Goal: Information Seeking & Learning: Learn about a topic

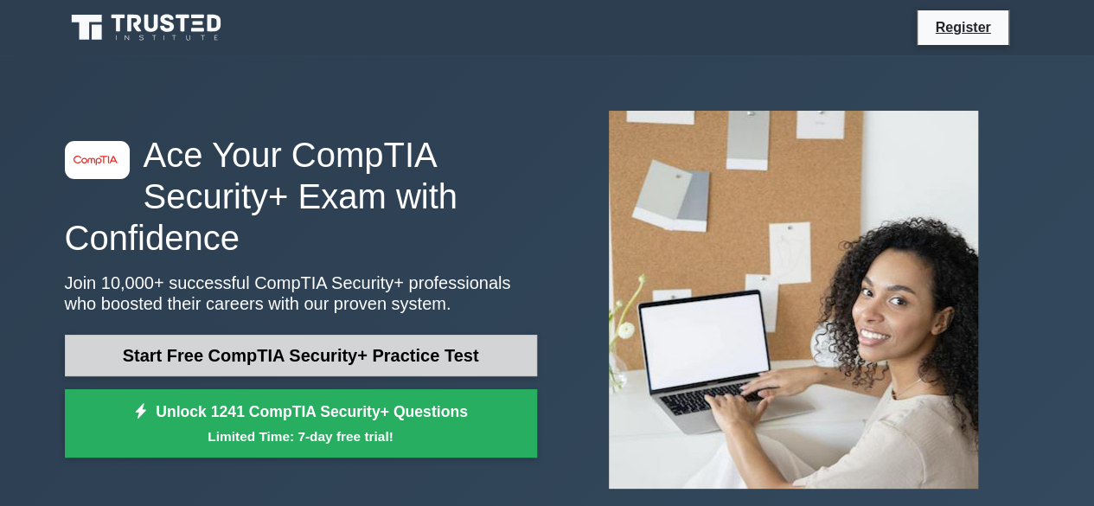
click at [373, 350] on link "Start Free CompTIA Security+ Practice Test" at bounding box center [301, 356] width 472 height 42
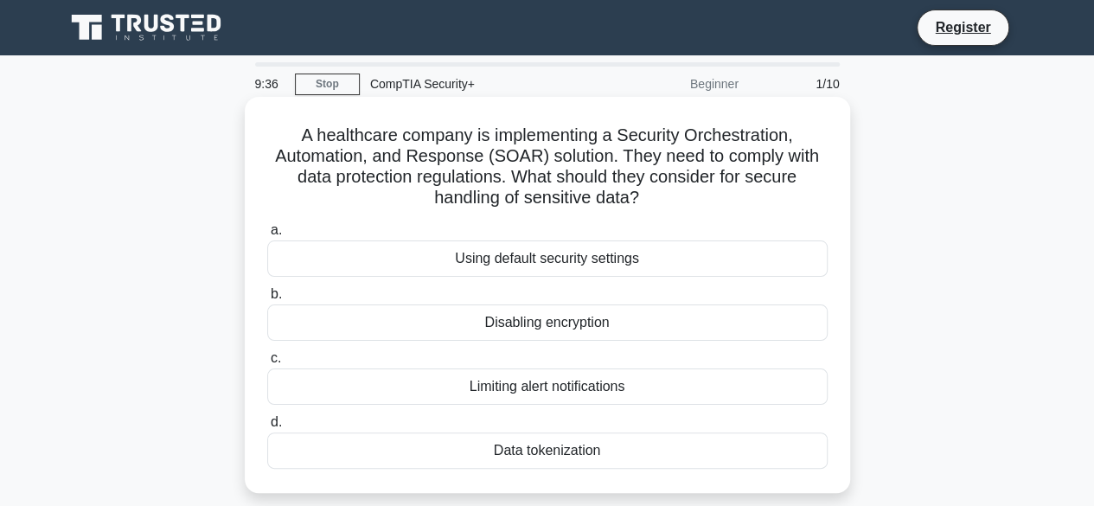
click at [559, 444] on div "Data tokenization" at bounding box center [547, 450] width 560 height 36
click at [267, 428] on input "d. Data tokenization" at bounding box center [267, 422] width 0 height 11
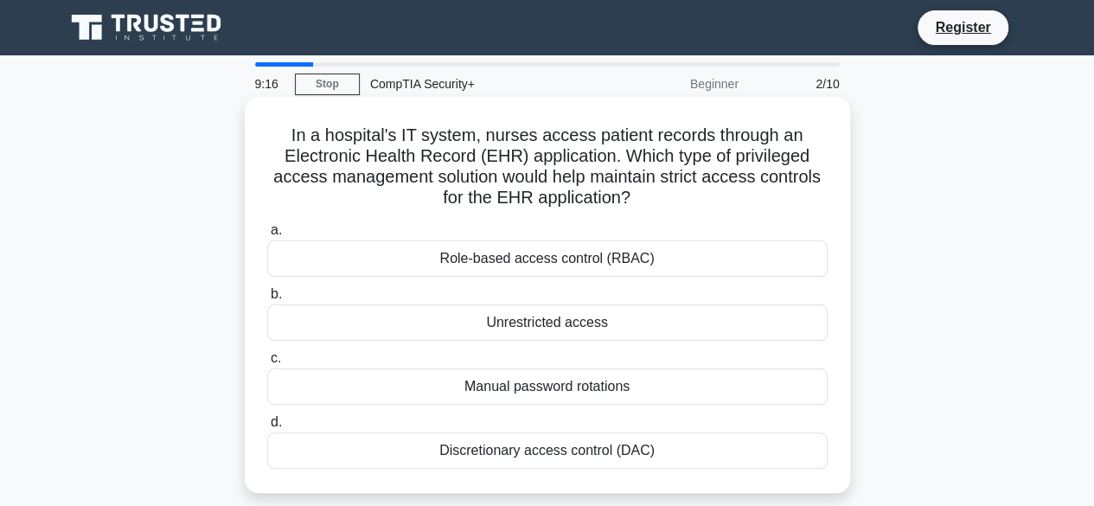
click at [734, 267] on div "Role-based access control (RBAC)" at bounding box center [547, 258] width 560 height 36
click at [267, 236] on input "a. Role-based access control (RBAC)" at bounding box center [267, 230] width 0 height 11
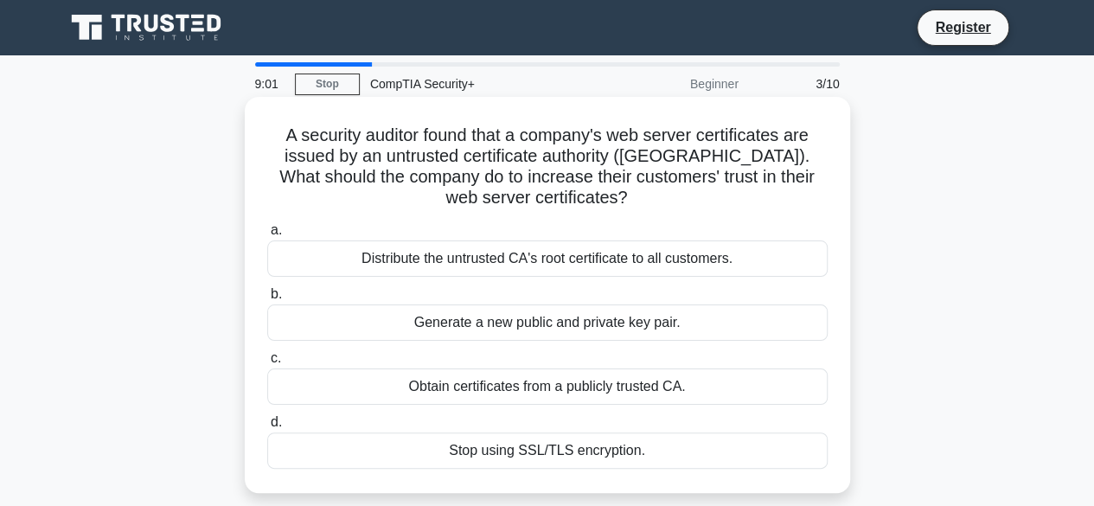
click at [728, 382] on div "Obtain certificates from a publicly trusted CA." at bounding box center [547, 386] width 560 height 36
click at [267, 364] on input "c. Obtain certificates from a publicly trusted CA." at bounding box center [267, 358] width 0 height 11
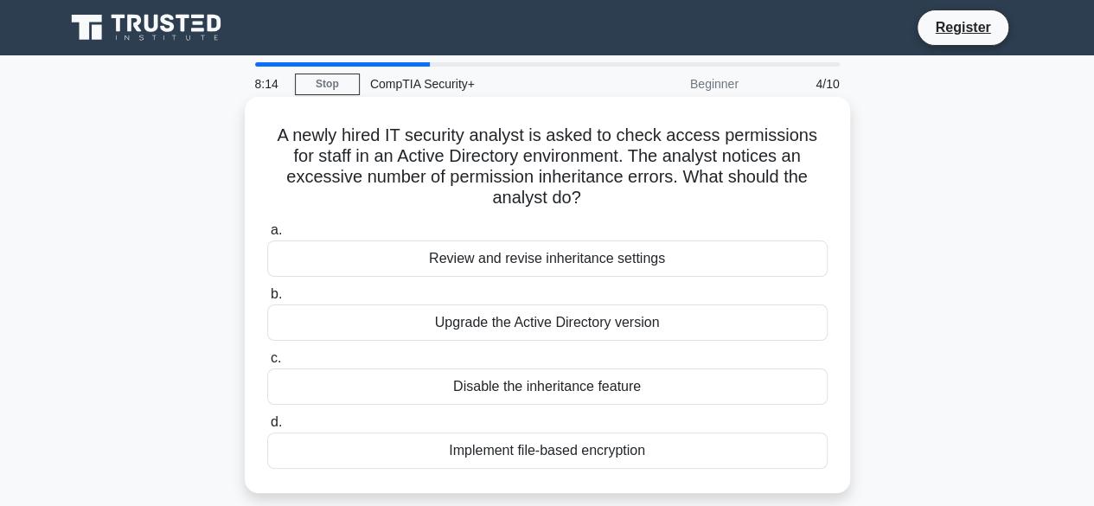
click at [688, 262] on div "Review and revise inheritance settings" at bounding box center [547, 258] width 560 height 36
click at [267, 236] on input "a. Review and revise inheritance settings" at bounding box center [267, 230] width 0 height 11
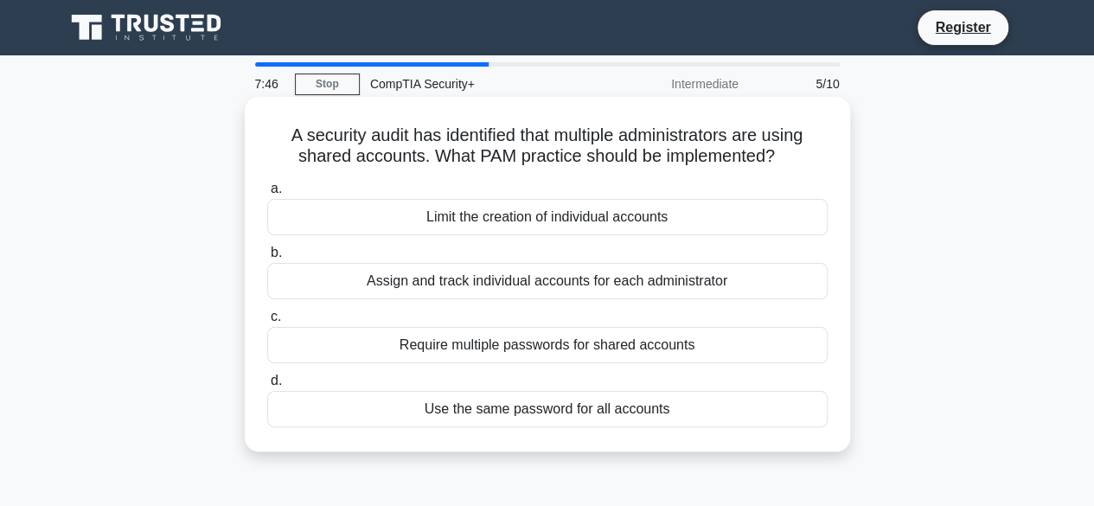
click at [705, 284] on div "Assign and track individual accounts for each administrator" at bounding box center [547, 281] width 560 height 36
click at [267, 259] on input "b. Assign and track individual accounts for each administrator" at bounding box center [267, 252] width 0 height 11
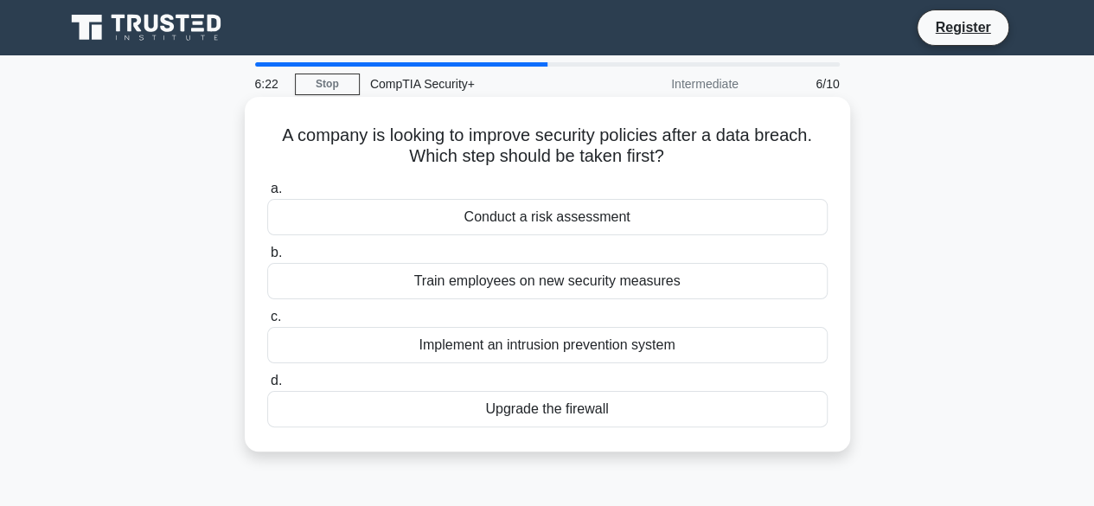
click at [603, 215] on div "Conduct a risk assessment" at bounding box center [547, 217] width 560 height 36
click at [267, 195] on input "a. Conduct a risk assessment" at bounding box center [267, 188] width 0 height 11
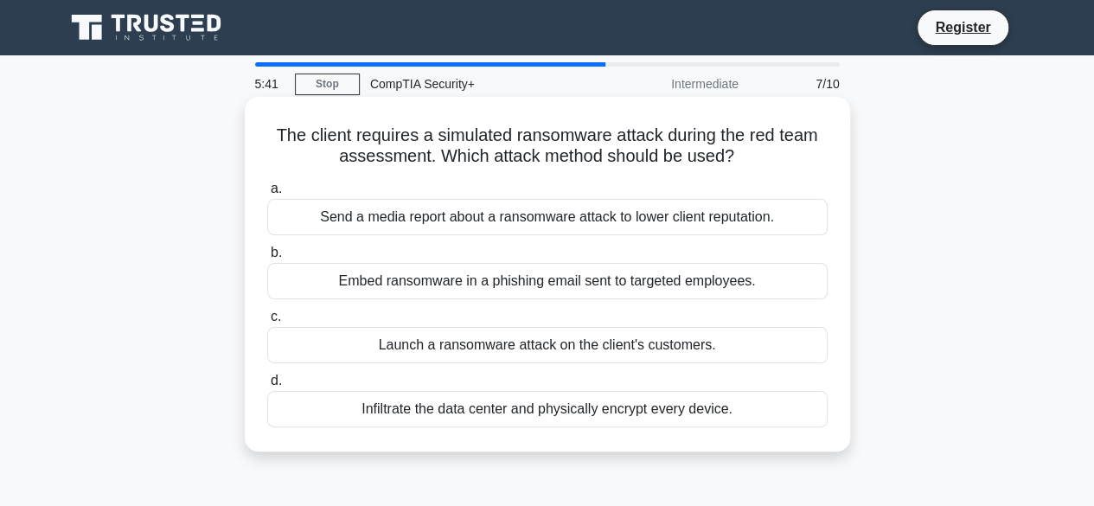
click at [719, 281] on div "Embed ransomware in a phishing email sent to targeted employees." at bounding box center [547, 281] width 560 height 36
click at [267, 259] on input "b. Embed ransomware in a phishing email sent to targeted employees." at bounding box center [267, 252] width 0 height 11
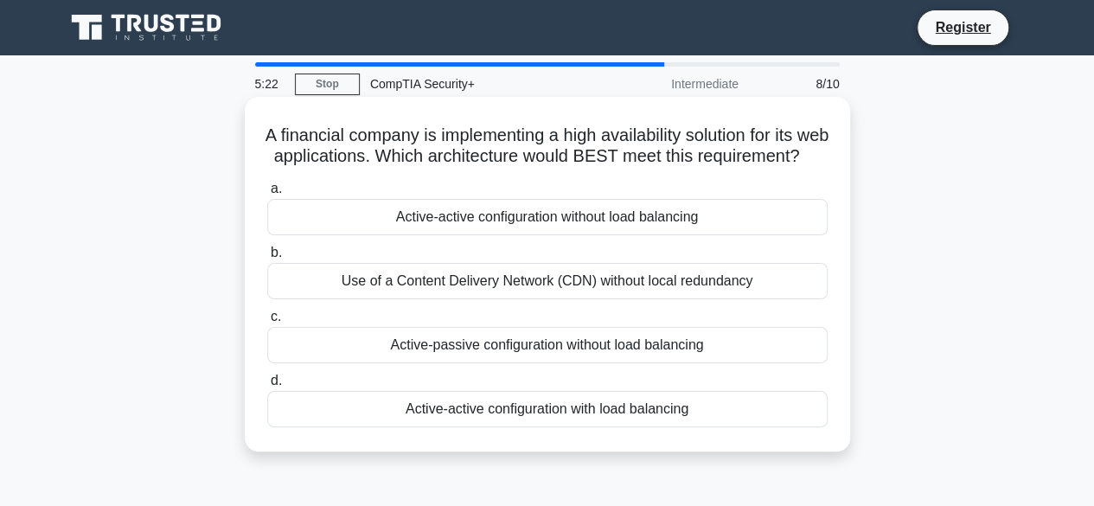
click at [652, 427] on div "Active-active configuration with load balancing" at bounding box center [547, 409] width 560 height 36
click at [267, 387] on input "d. Active-active configuration with load balancing" at bounding box center [267, 380] width 0 height 11
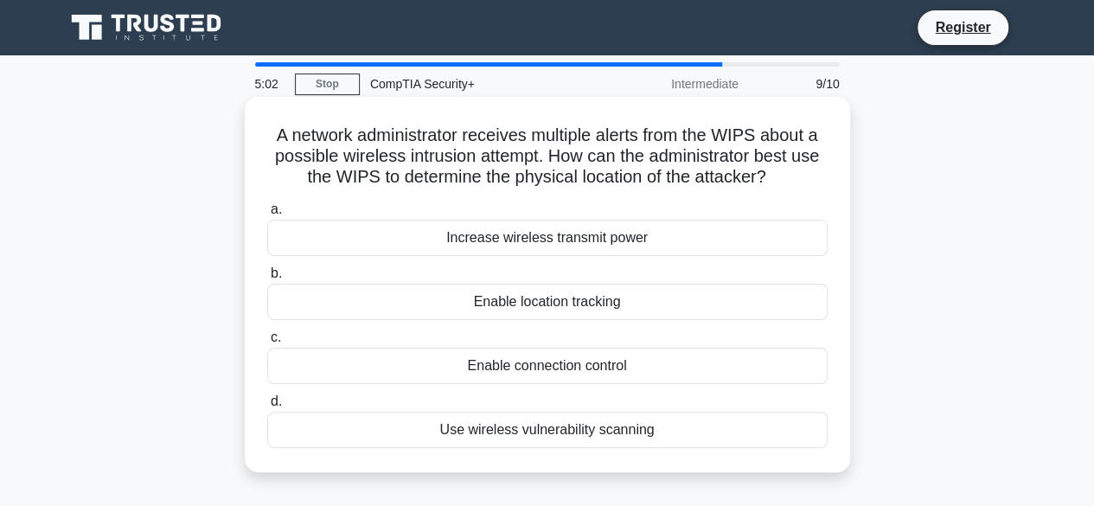
click at [648, 304] on div "Enable location tracking" at bounding box center [547, 302] width 560 height 36
click at [267, 279] on input "b. Enable location tracking" at bounding box center [267, 273] width 0 height 11
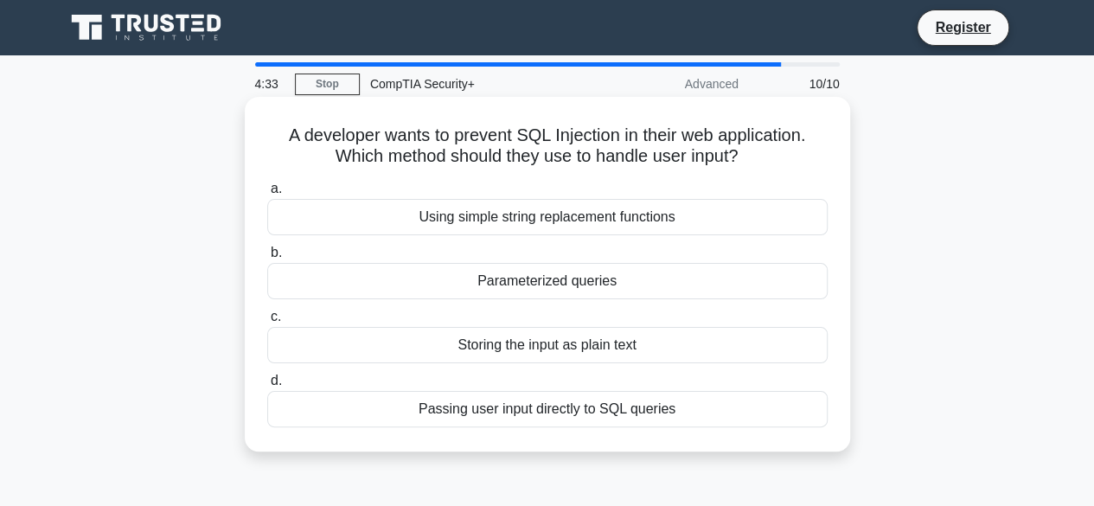
click at [637, 213] on div "Using simple string replacement functions" at bounding box center [547, 217] width 560 height 36
click at [267, 195] on input "a. Using simple string replacement functions" at bounding box center [267, 188] width 0 height 11
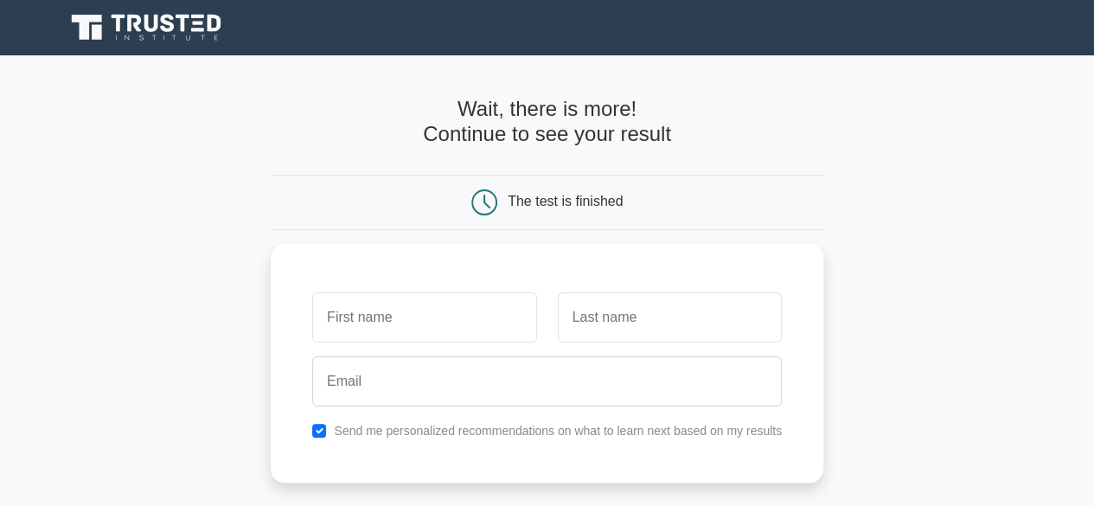
click at [1005, 387] on main "Wait, there is more! Continue to see your result The test is finished and the" at bounding box center [547, 366] width 1094 height 623
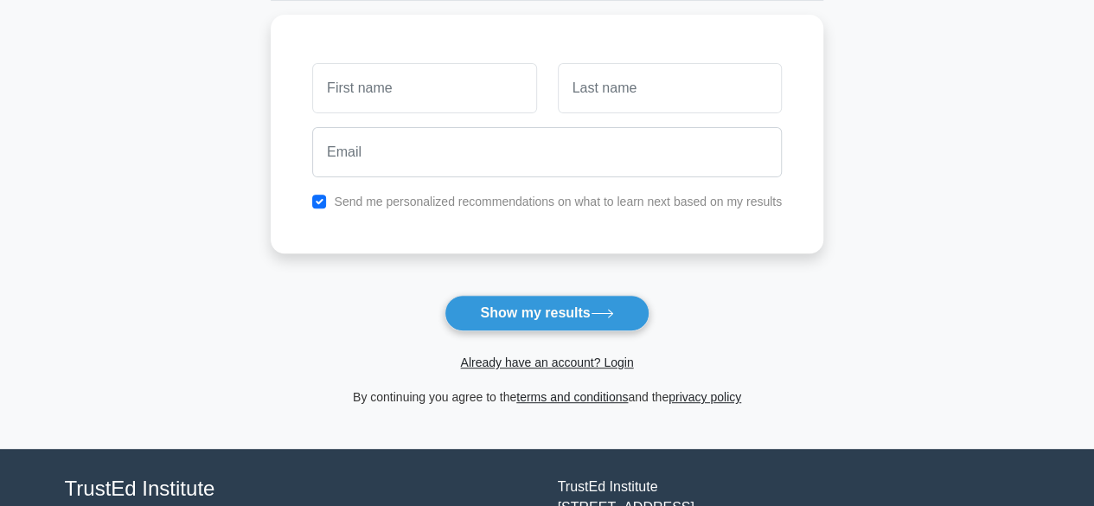
scroll to position [277, 0]
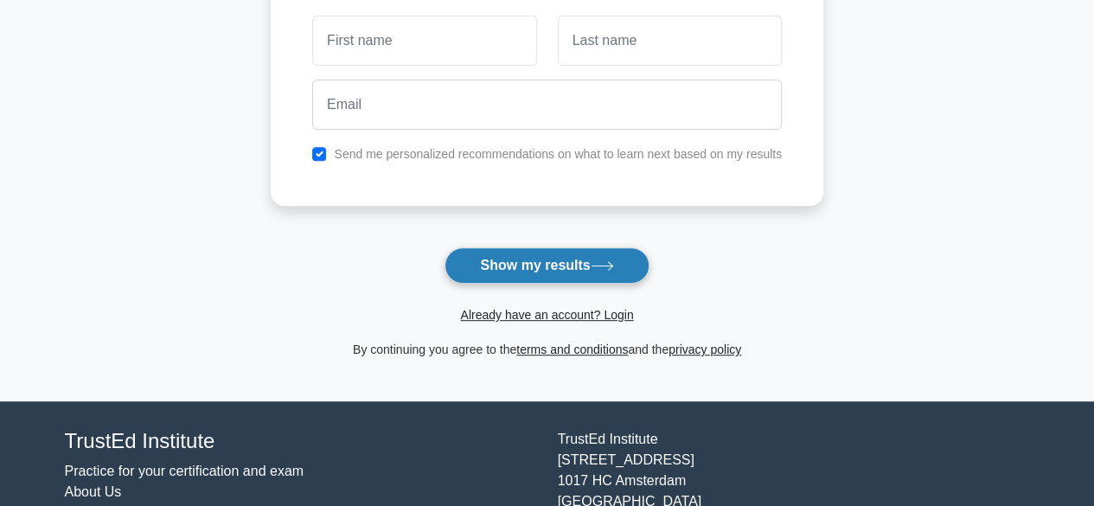
click at [611, 278] on button "Show my results" at bounding box center [547, 265] width 204 height 36
type input "a"
type input "ss"
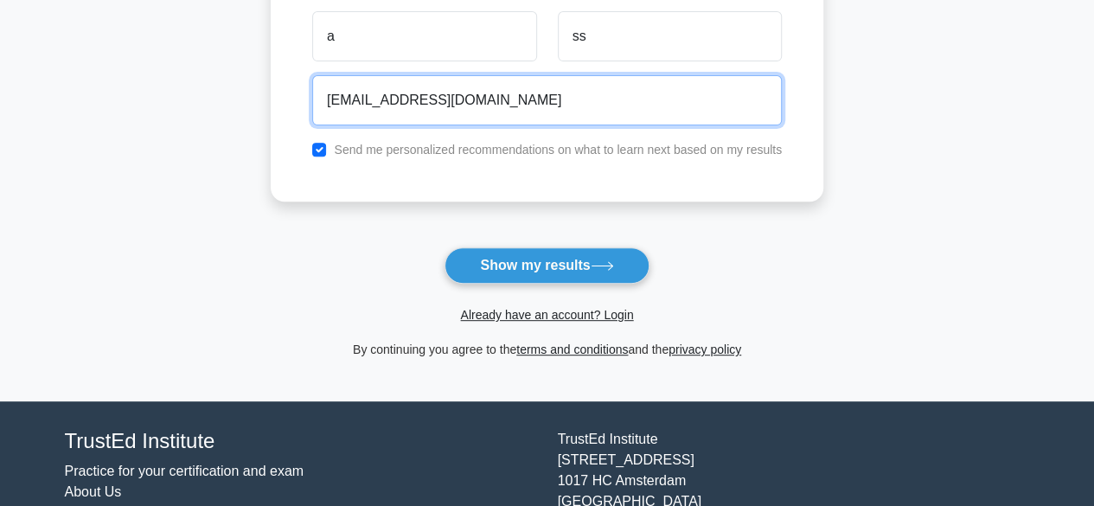
type input "sss@ss.com"
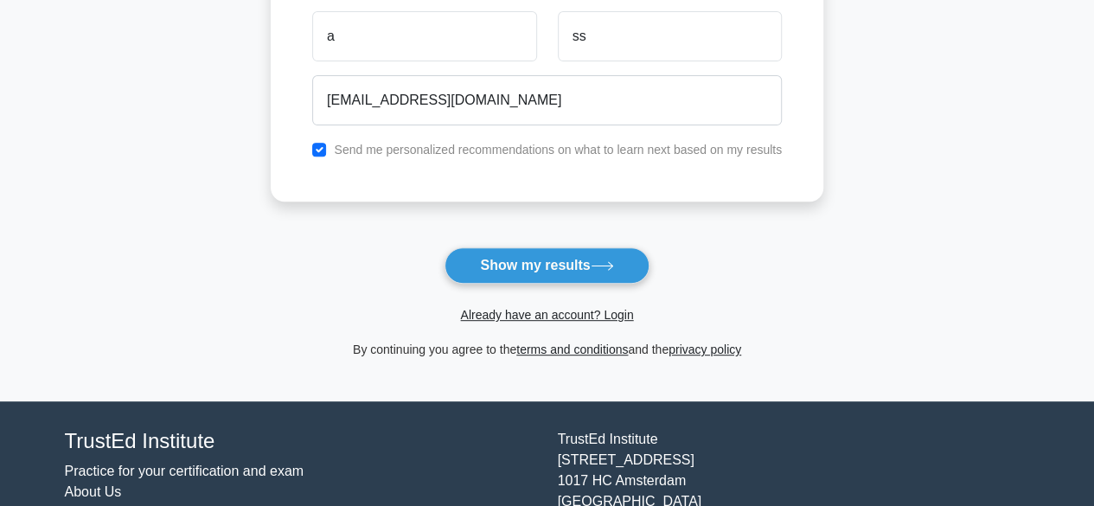
click at [381, 146] on label "Send me personalized recommendations on what to learn next based on my results" at bounding box center [558, 150] width 448 height 14
click at [317, 150] on input "checkbox" at bounding box center [319, 150] width 14 height 14
checkbox input "false"
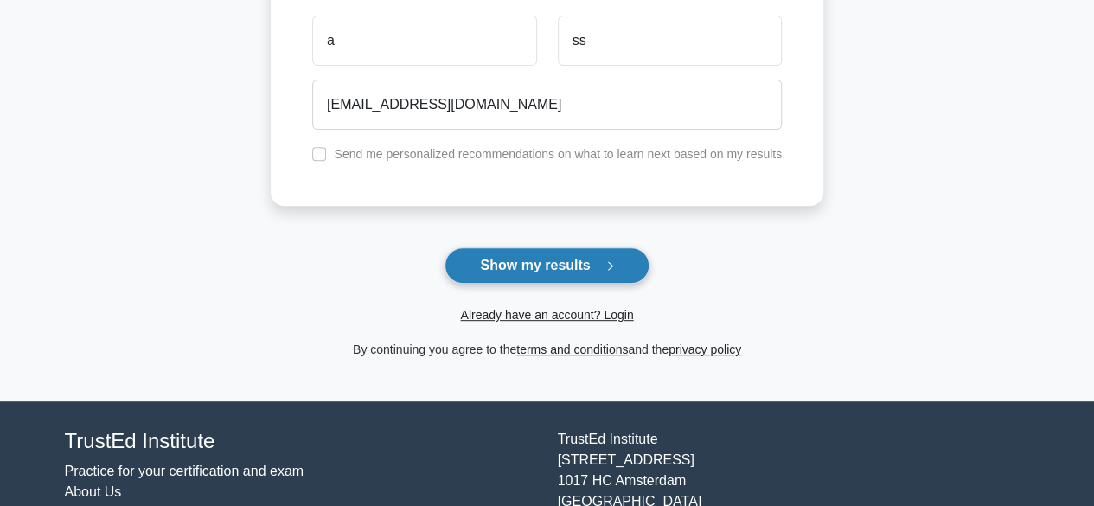
click at [512, 266] on button "Show my results" at bounding box center [547, 265] width 204 height 36
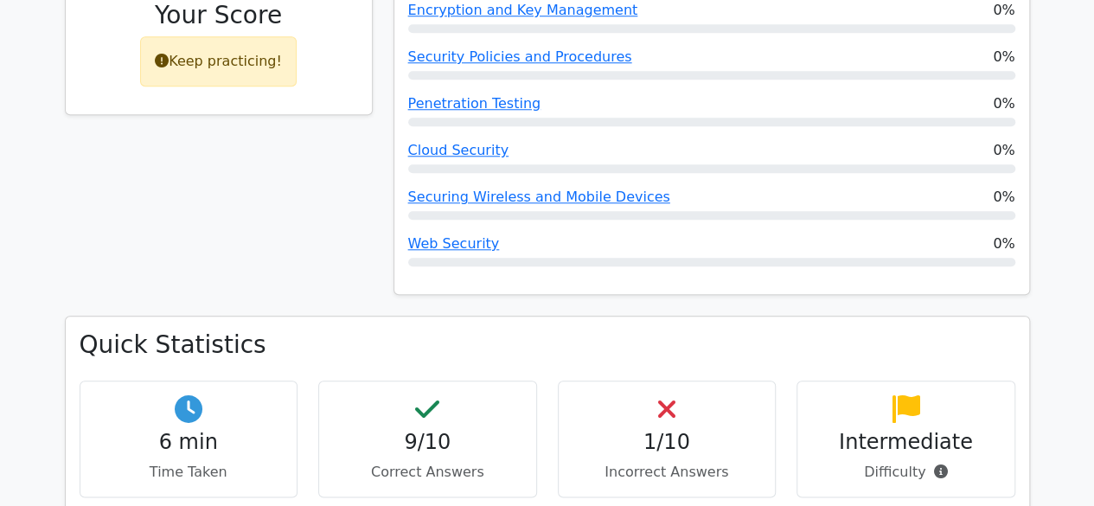
scroll to position [796, 0]
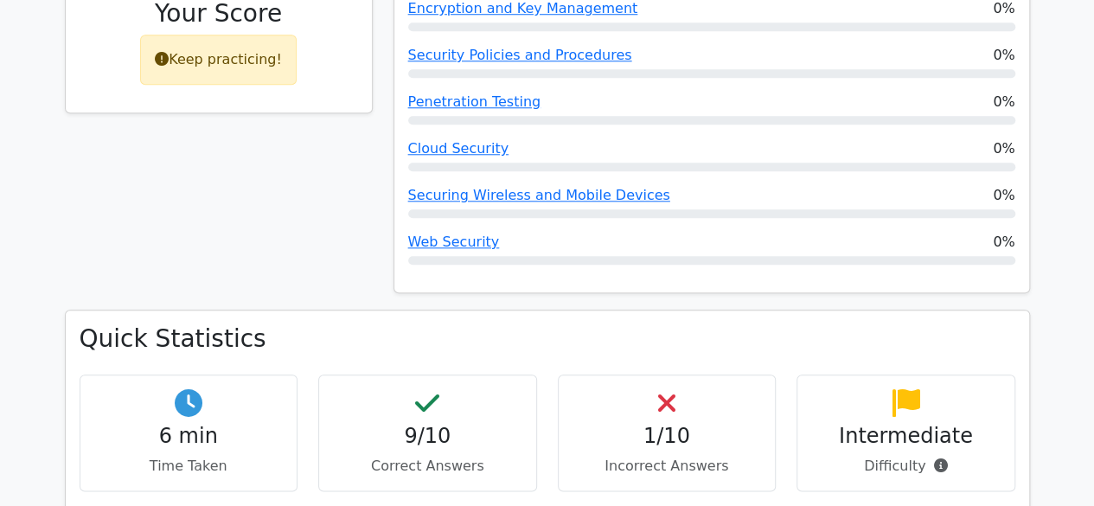
click at [659, 389] on icon at bounding box center [666, 403] width 17 height 28
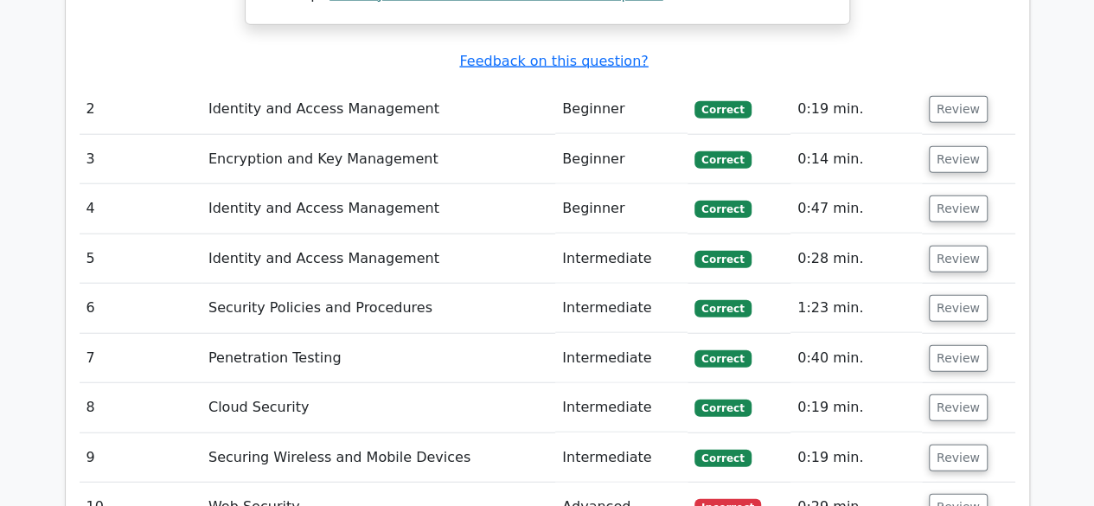
scroll to position [2041, 0]
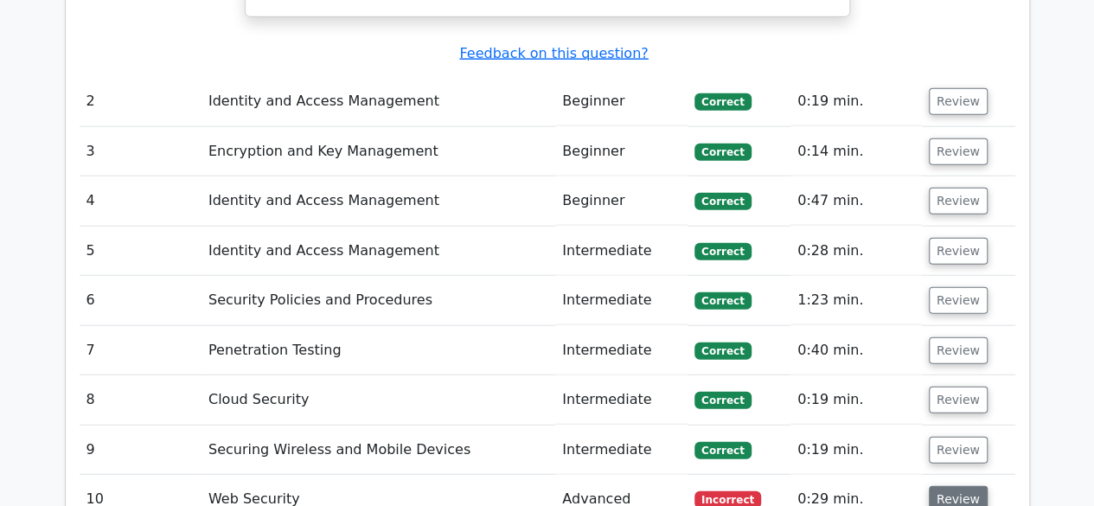
click at [955, 486] on button "Review" at bounding box center [958, 499] width 59 height 27
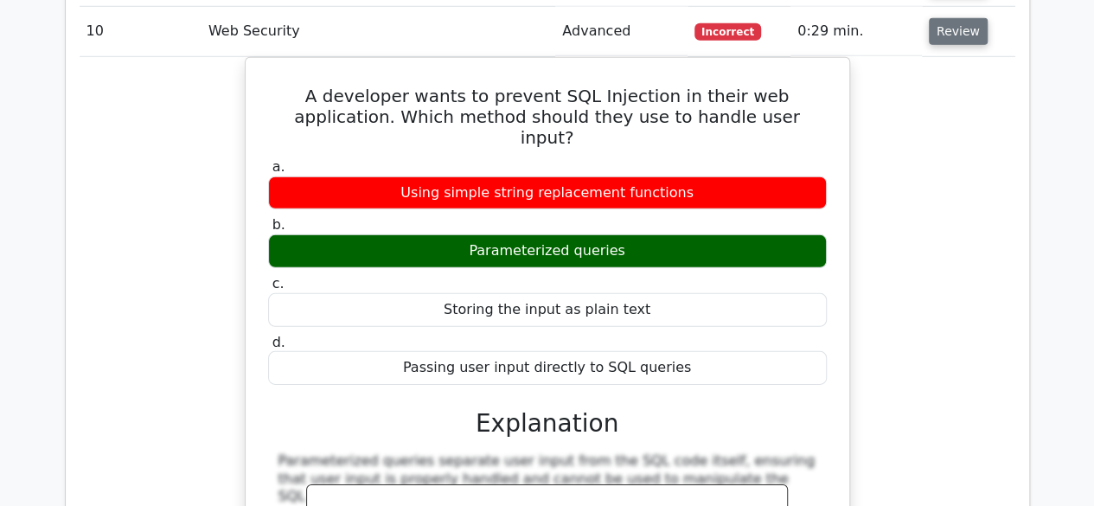
scroll to position [2560, 0]
